Goal: Task Accomplishment & Management: Use online tool/utility

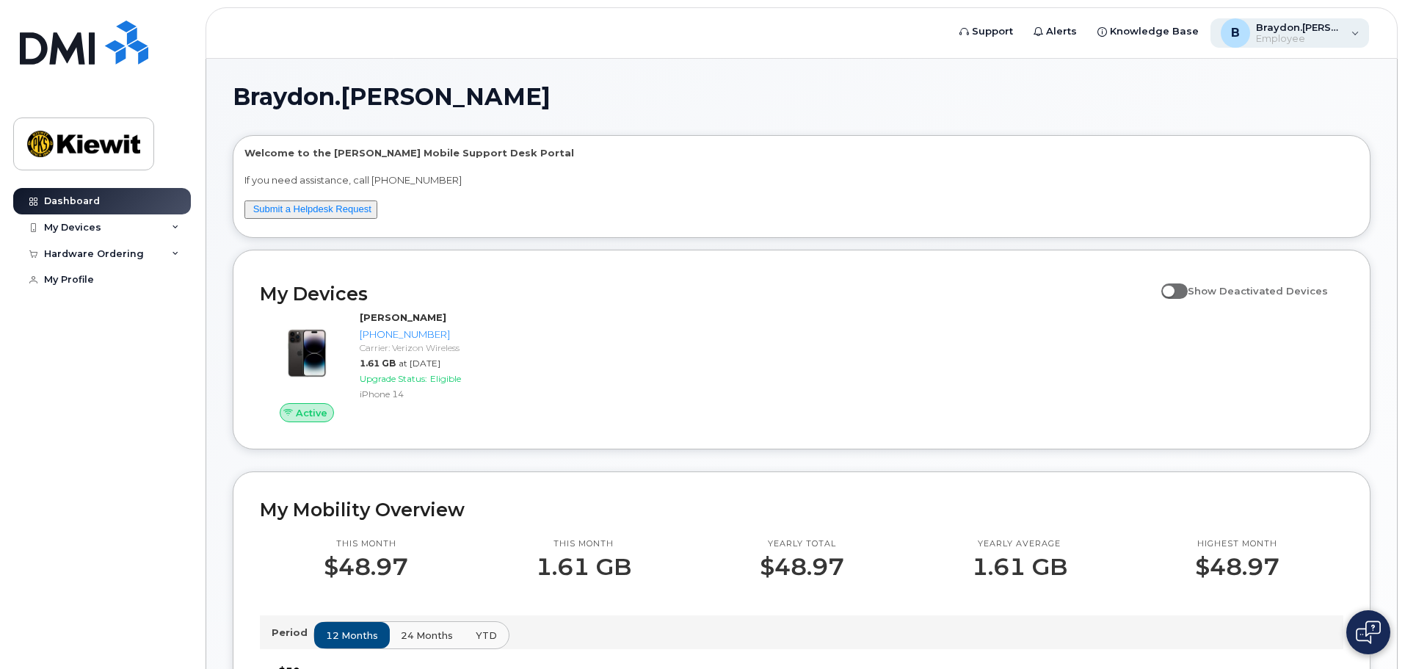
click at [1305, 34] on span "Employee" at bounding box center [1300, 39] width 88 height 12
click at [903, 129] on div "Braydon.Lemmon Welcome to the Kiewit Mobile Support Desk Portal If you need ass…" at bounding box center [801, 665] width 1137 height 1160
click at [1136, 26] on span "Knowledge Base" at bounding box center [1154, 31] width 89 height 15
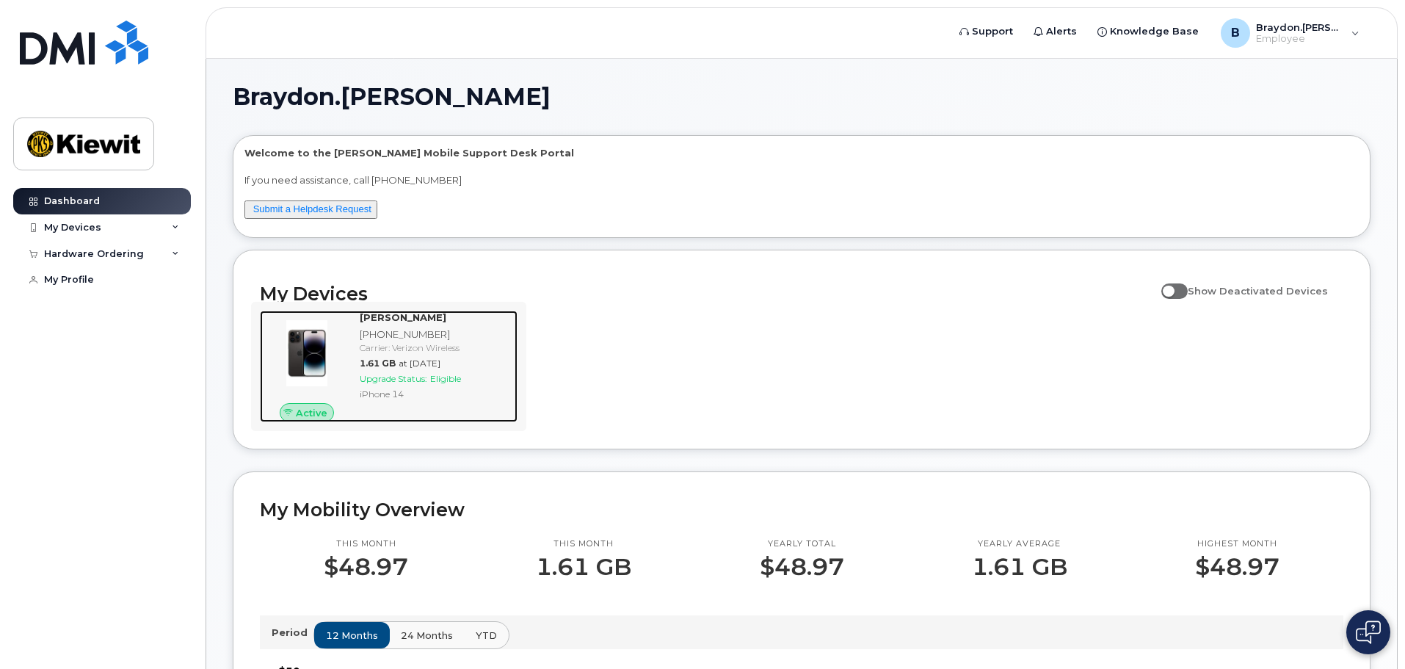
click at [396, 377] on span "Upgrade Status:" at bounding box center [394, 378] width 68 height 11
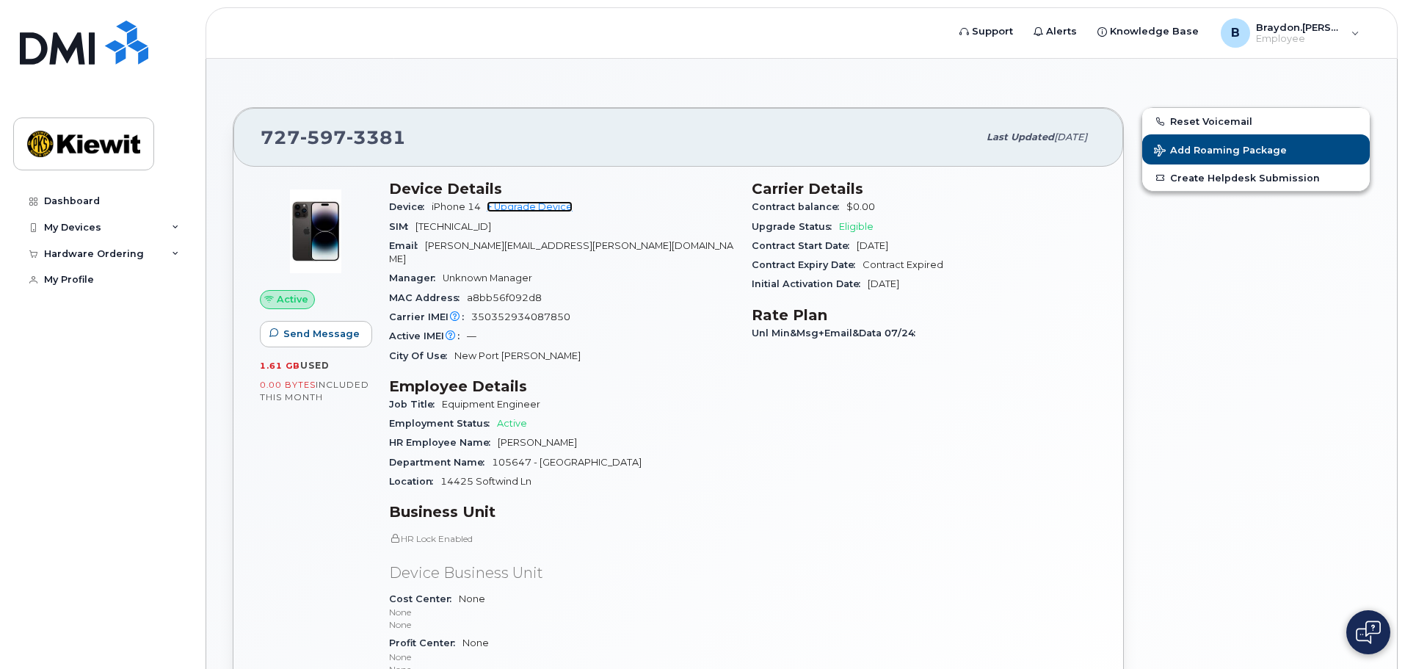
click at [525, 205] on link "+ Upgrade Device" at bounding box center [530, 206] width 86 height 11
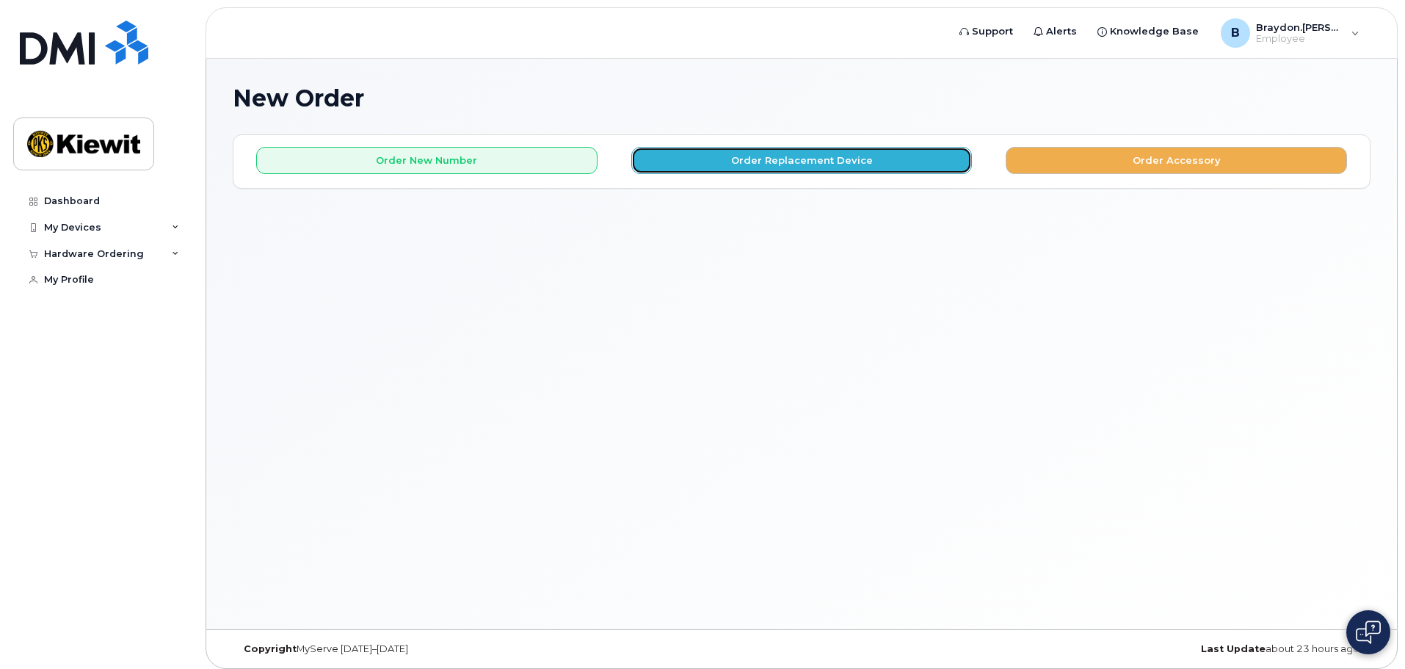
click at [729, 160] on button "Order Replacement Device" at bounding box center [801, 160] width 341 height 27
